Goal: Information Seeking & Learning: Find specific fact

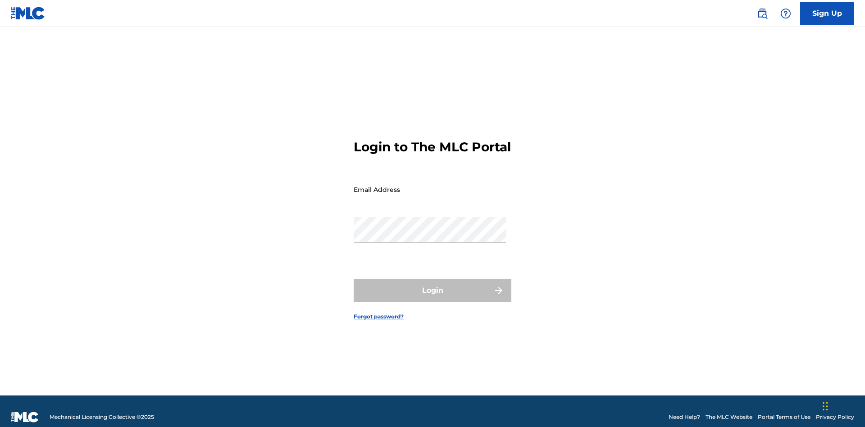
scroll to position [12, 0]
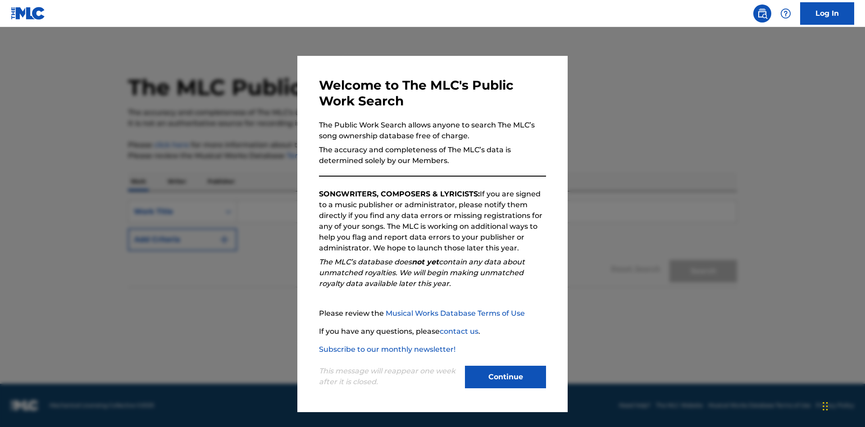
click at [505, 377] on button "Continue" at bounding box center [505, 377] width 81 height 23
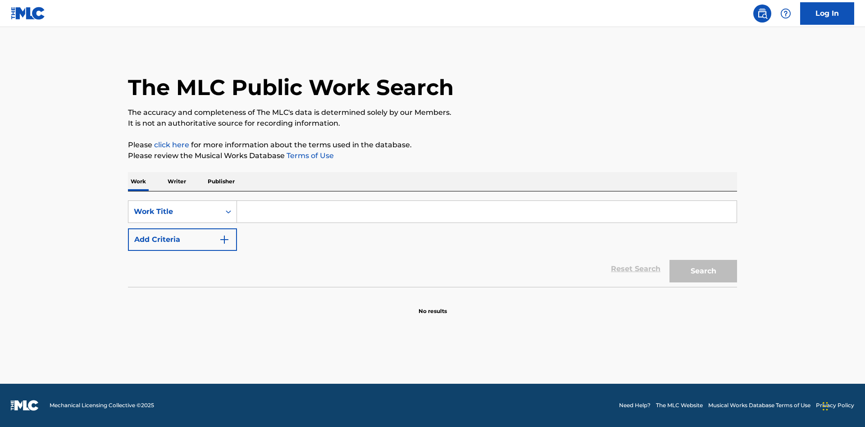
click at [177, 181] on p "Writer" at bounding box center [177, 181] width 24 height 19
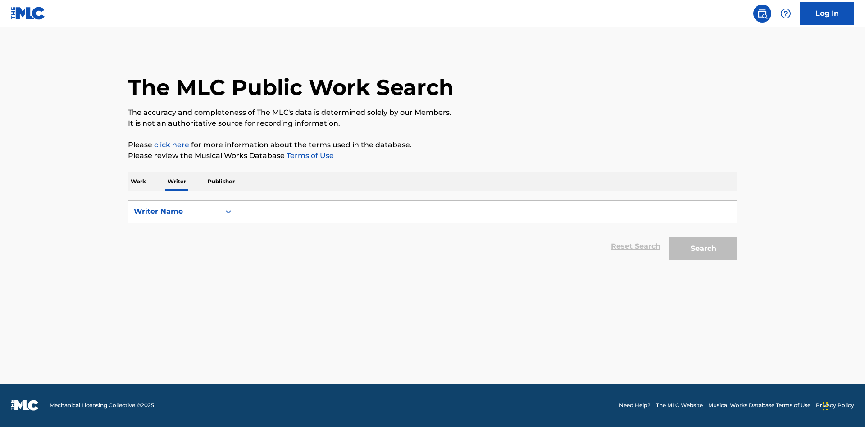
click at [486, 212] on input "Search Form" at bounding box center [486, 212] width 499 height 22
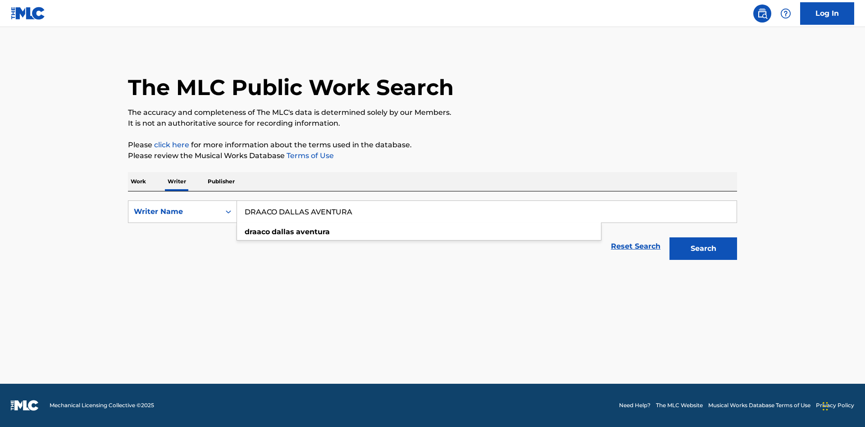
type input "DRAACO DALLAS AVENTURA"
click at [703, 249] on button "Search" at bounding box center [703, 248] width 68 height 23
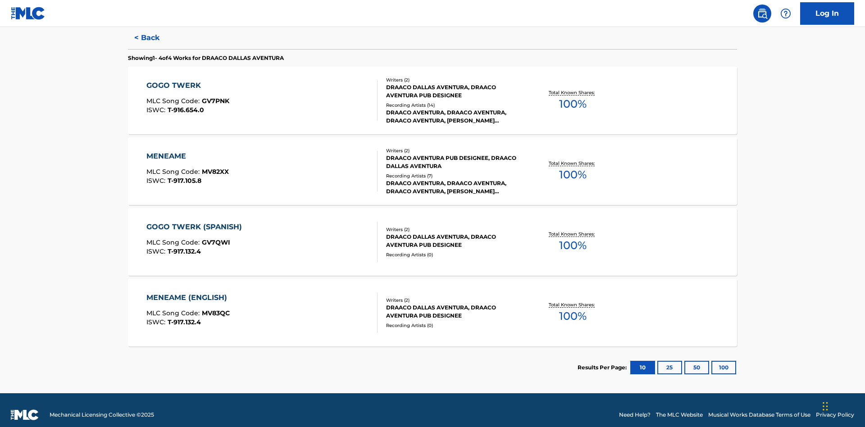
scroll to position [247, 0]
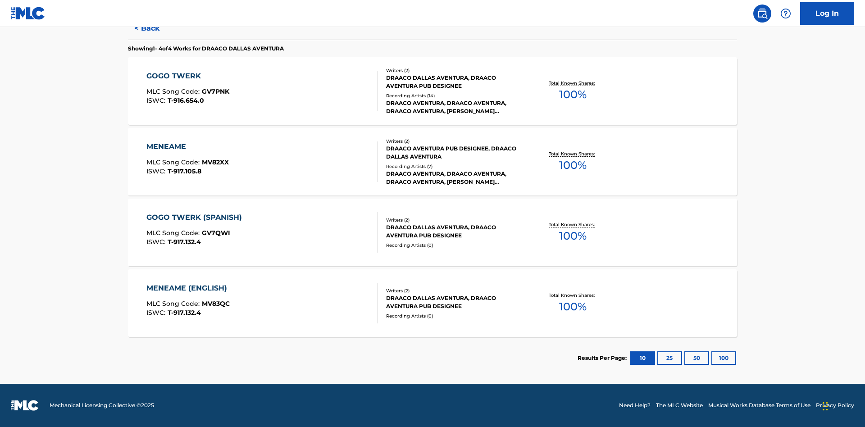
click at [187, 147] on div "MENEAME" at bounding box center [187, 146] width 82 height 11
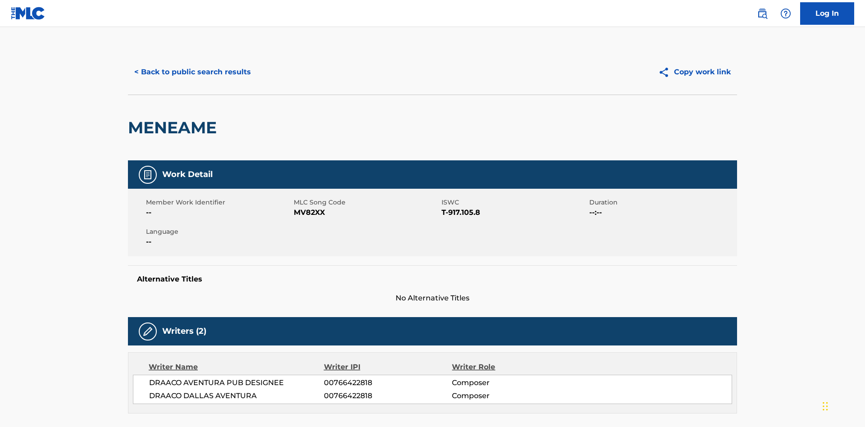
scroll to position [153, 0]
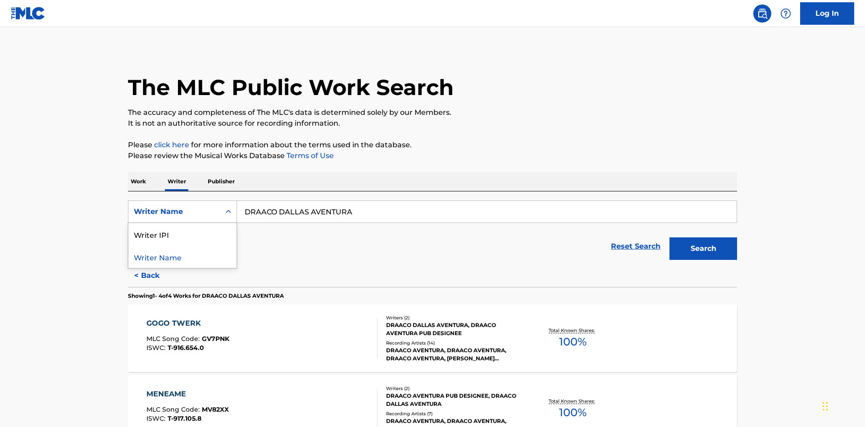
scroll to position [149, 0]
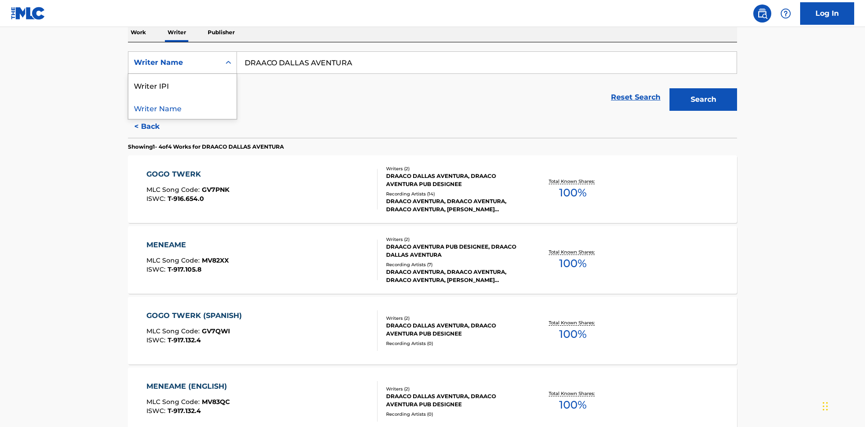
click at [182, 85] on div "Writer IPI" at bounding box center [182, 85] width 108 height 23
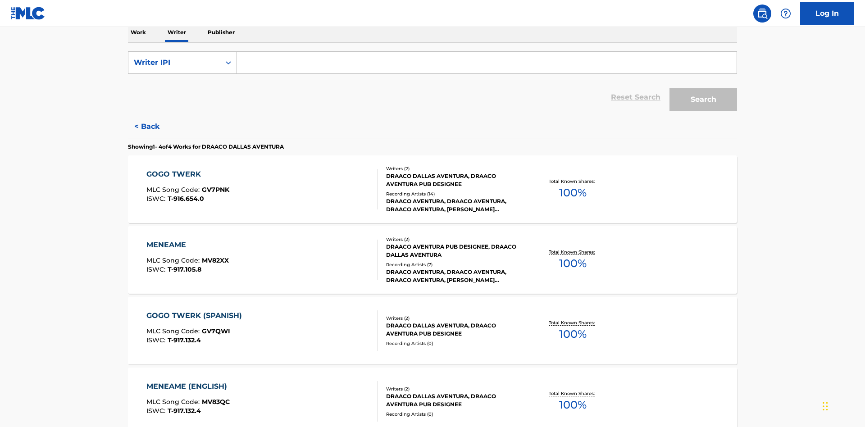
click at [486, 65] on input "Search Form" at bounding box center [486, 63] width 499 height 22
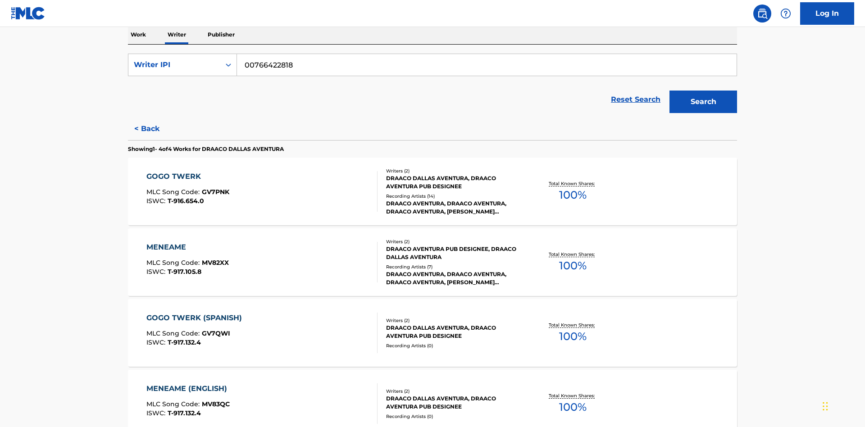
type input "00766422818"
click at [703, 91] on button "Search" at bounding box center [703, 102] width 68 height 23
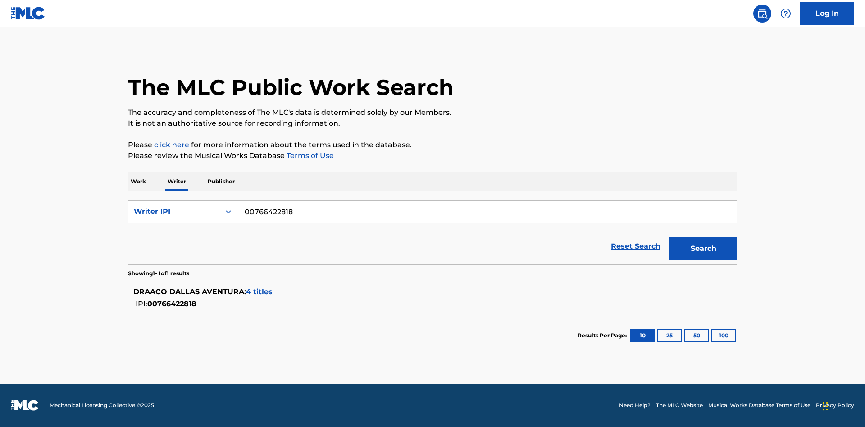
click at [260, 292] on span "4 titles" at bounding box center [259, 291] width 27 height 9
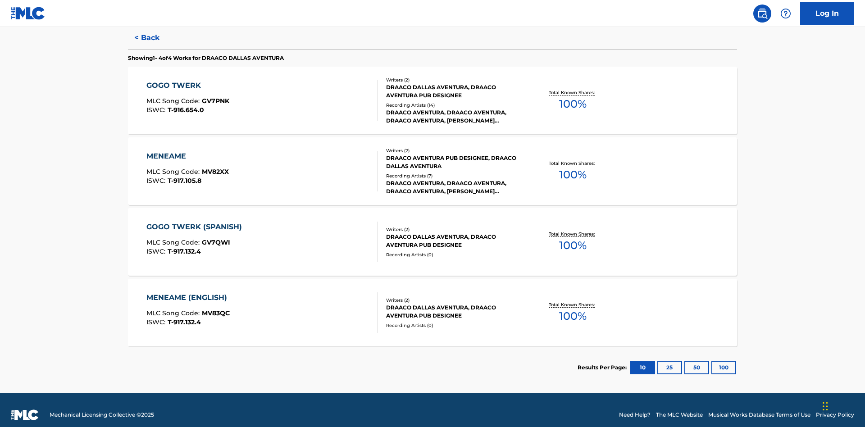
scroll to position [247, 0]
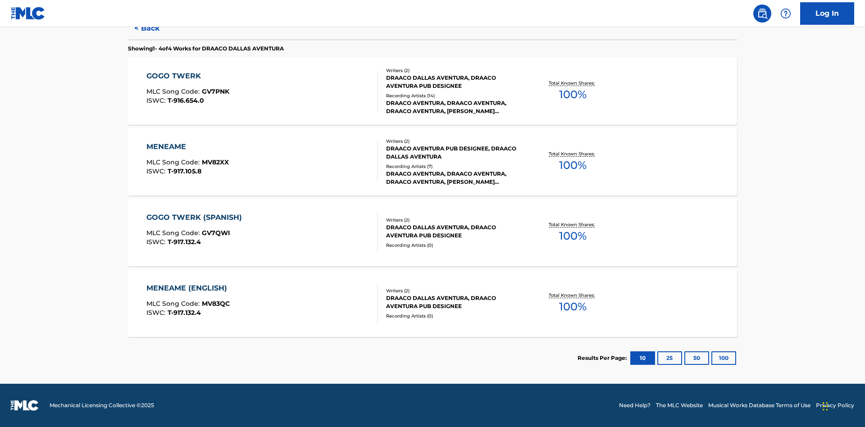
click at [187, 147] on div "MENEAME" at bounding box center [187, 146] width 82 height 11
